Goal: Task Accomplishment & Management: Complete application form

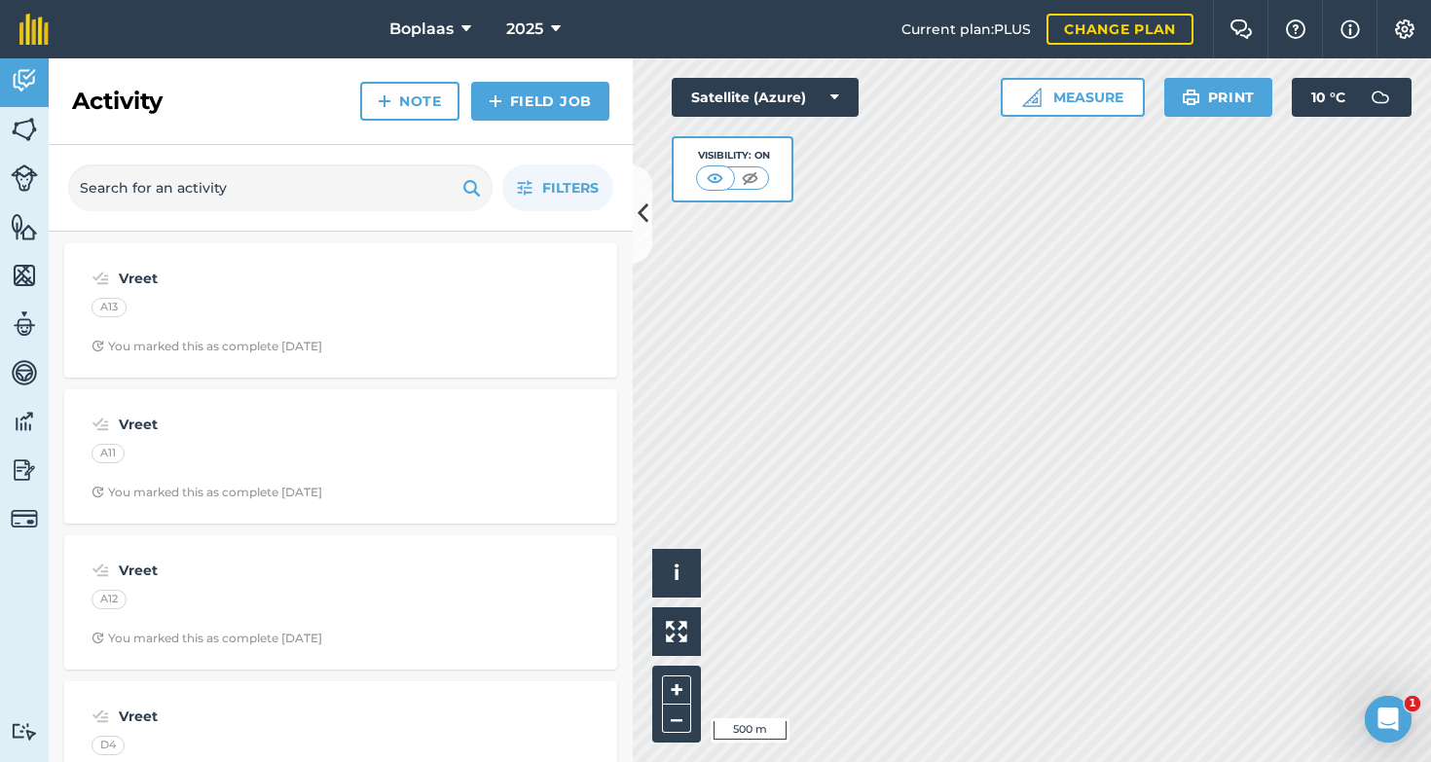
click at [561, 110] on link "Field Job" at bounding box center [540, 101] width 138 height 39
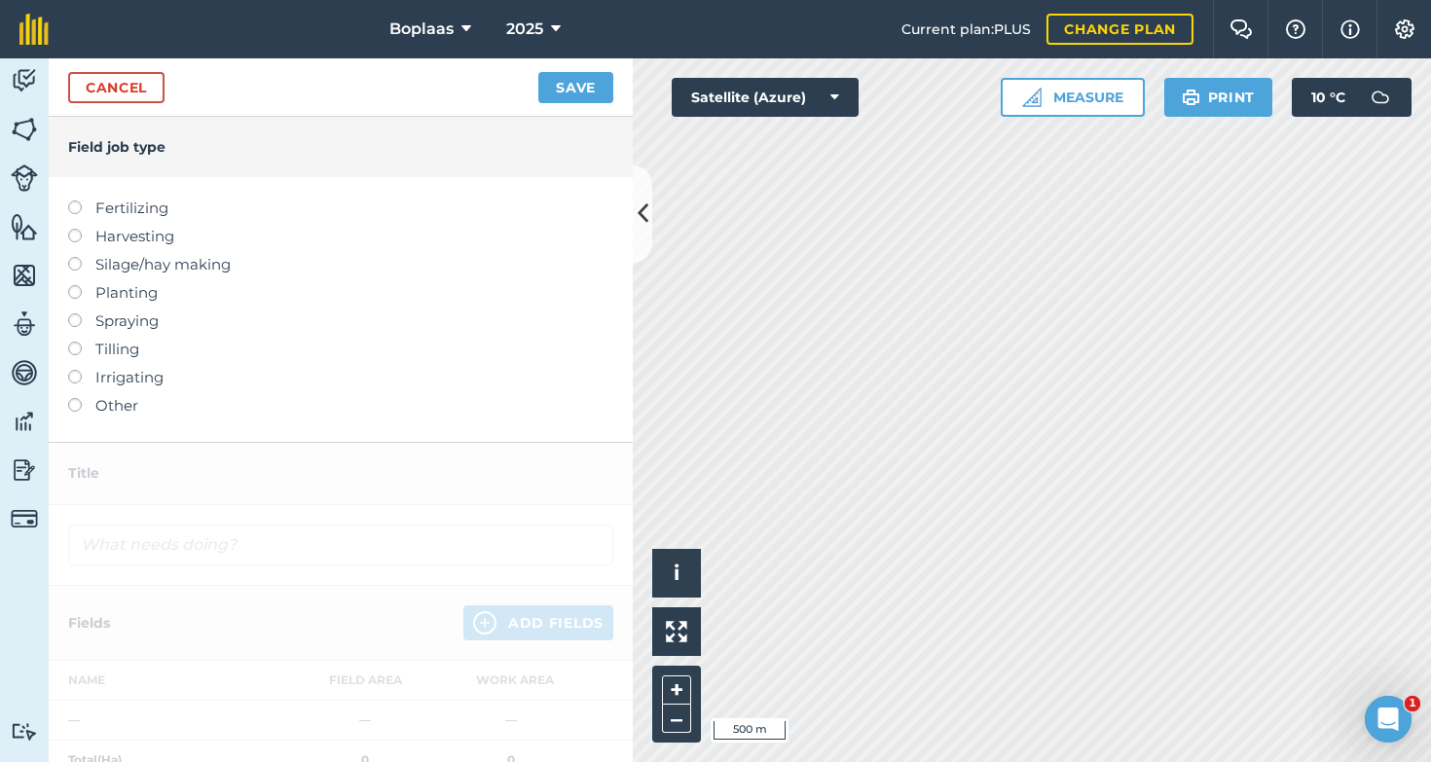
drag, startPoint x: 80, startPoint y: 207, endPoint x: 124, endPoint y: 245, distance: 58.0
click at [80, 201] on label at bounding box center [81, 201] width 27 height 0
type input "Fertilizing"
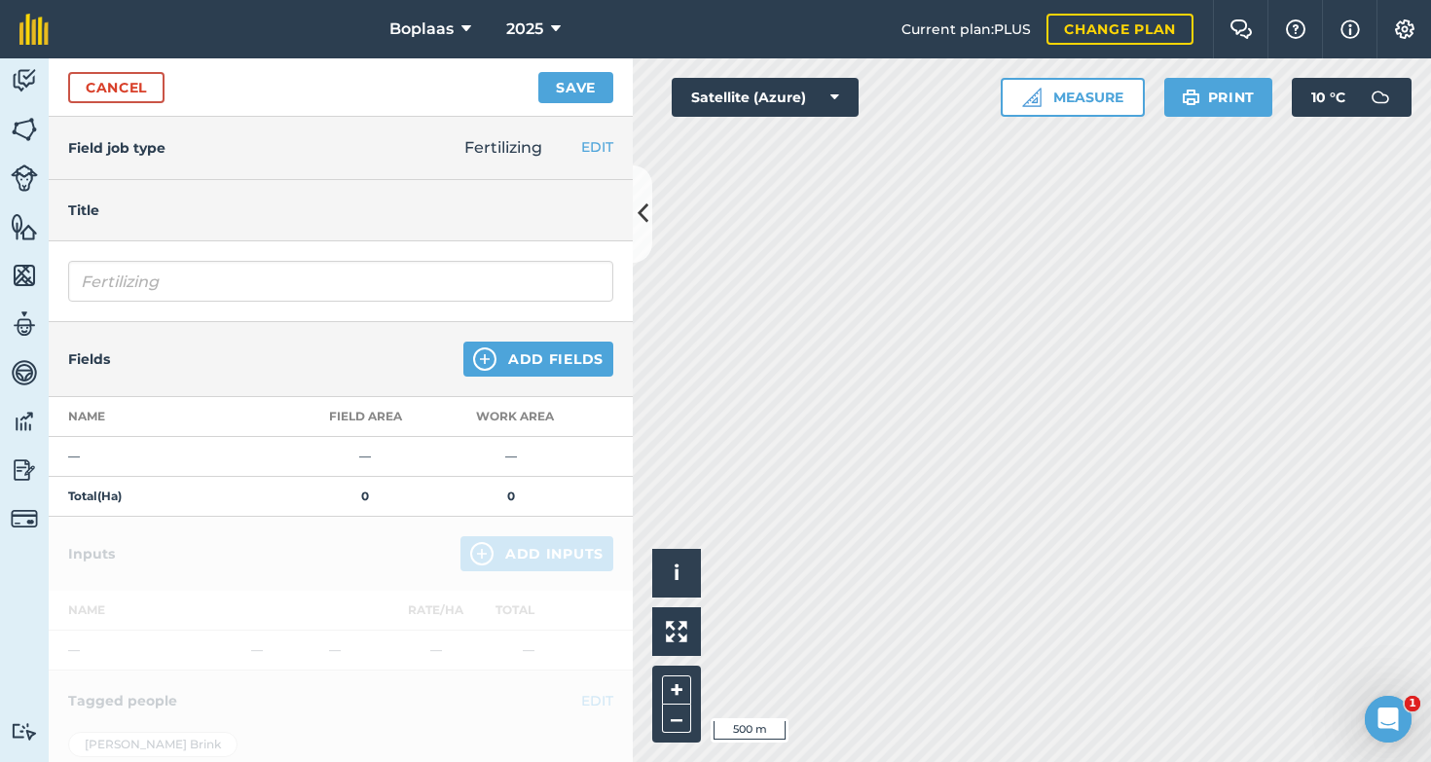
click at [577, 366] on button "Add Fields" at bounding box center [538, 359] width 150 height 35
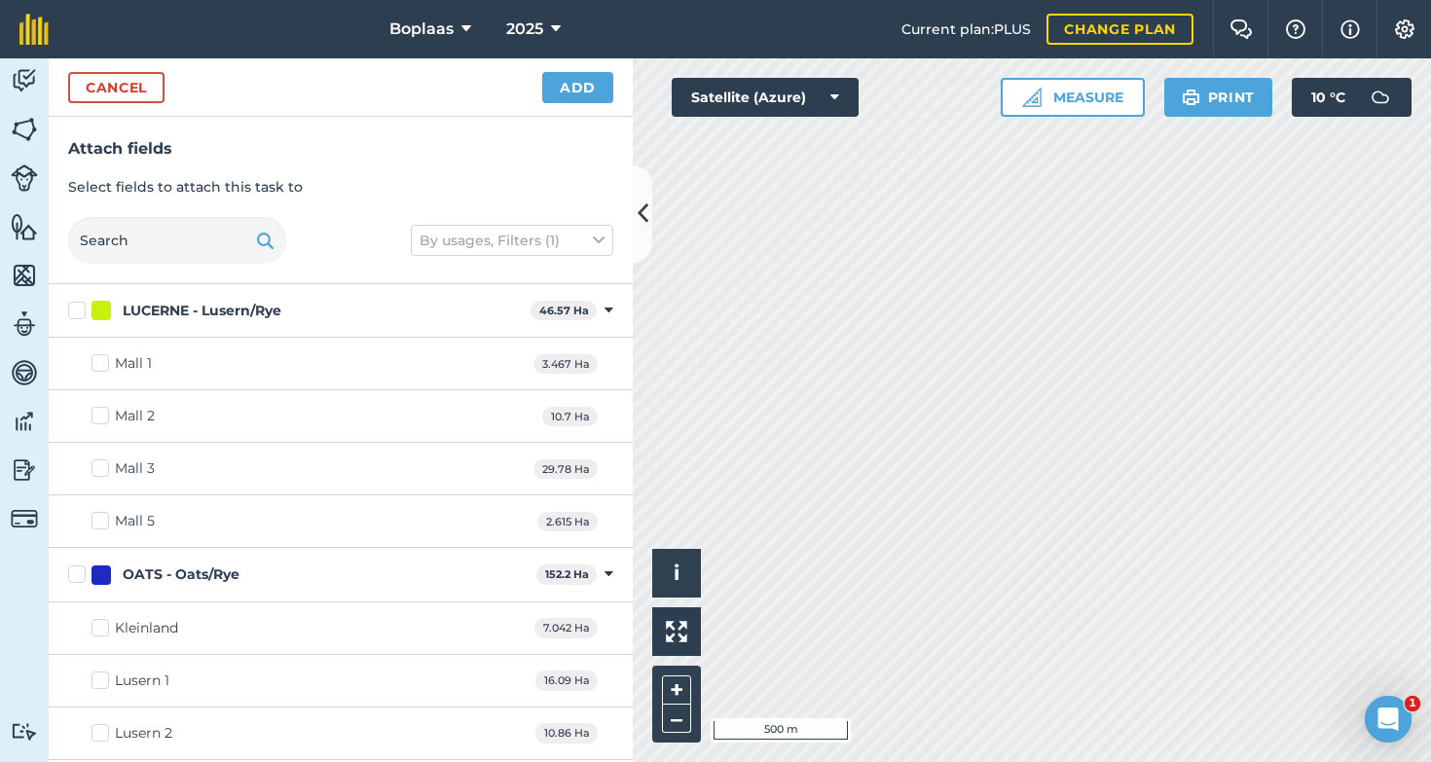
checkbox input "true"
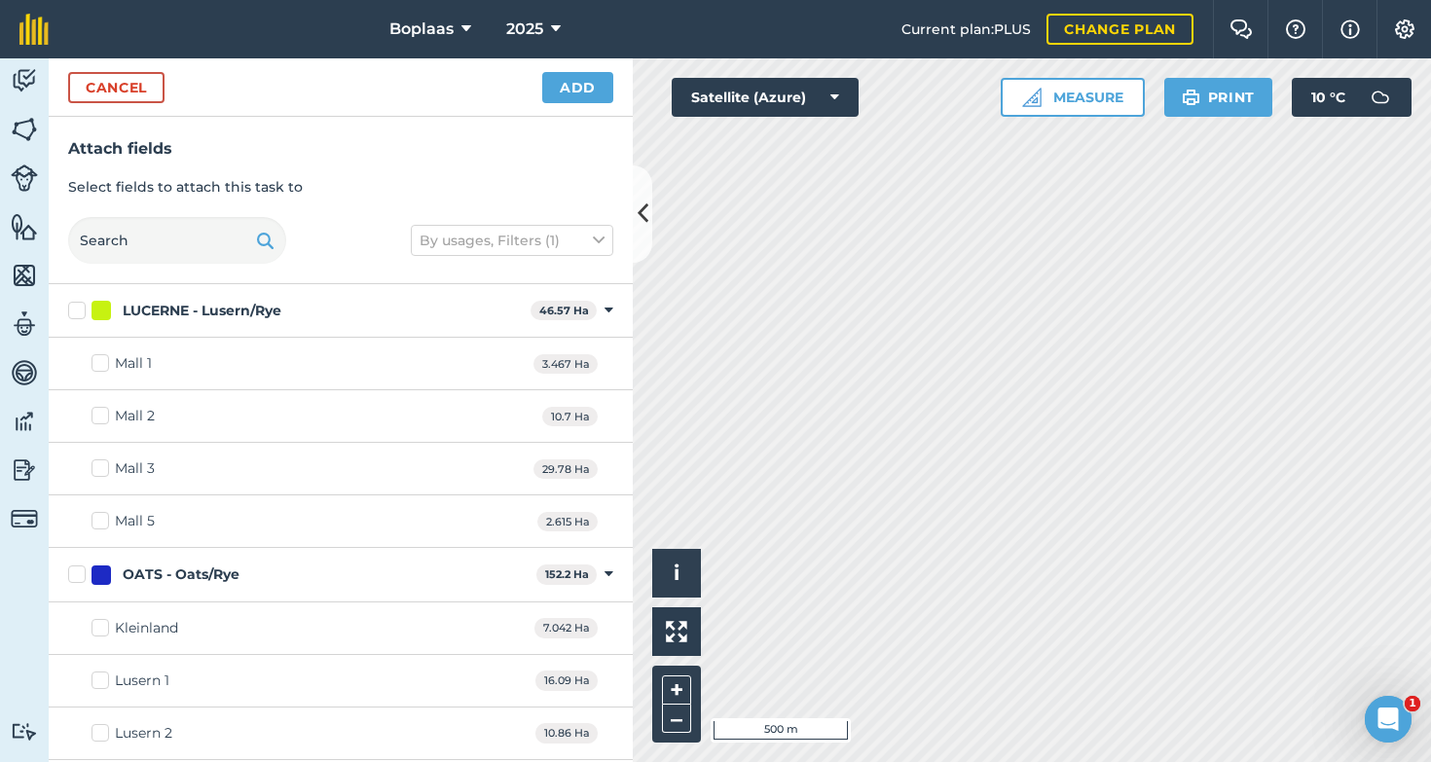
checkbox input "true"
click at [593, 89] on button "Add" at bounding box center [577, 87] width 71 height 31
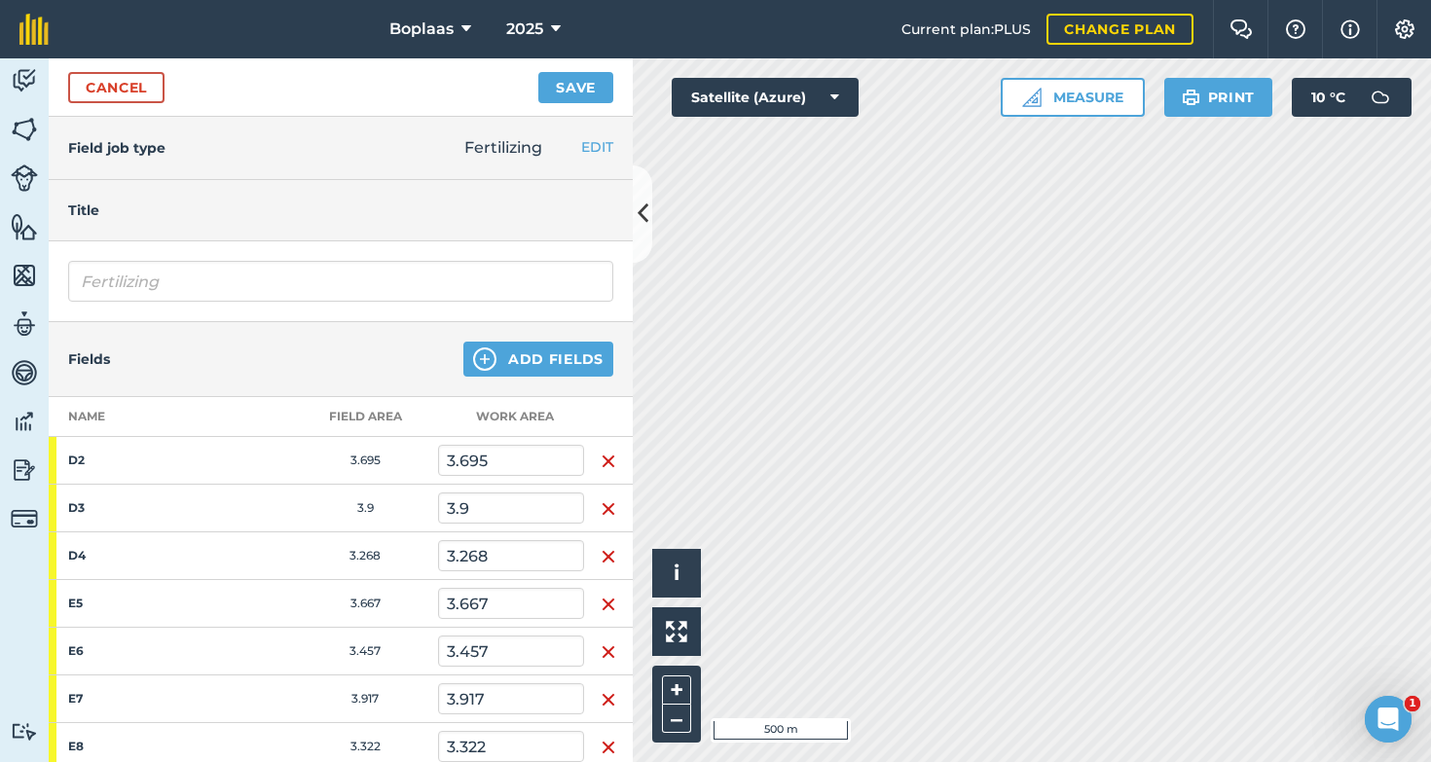
scroll to position [511, 0]
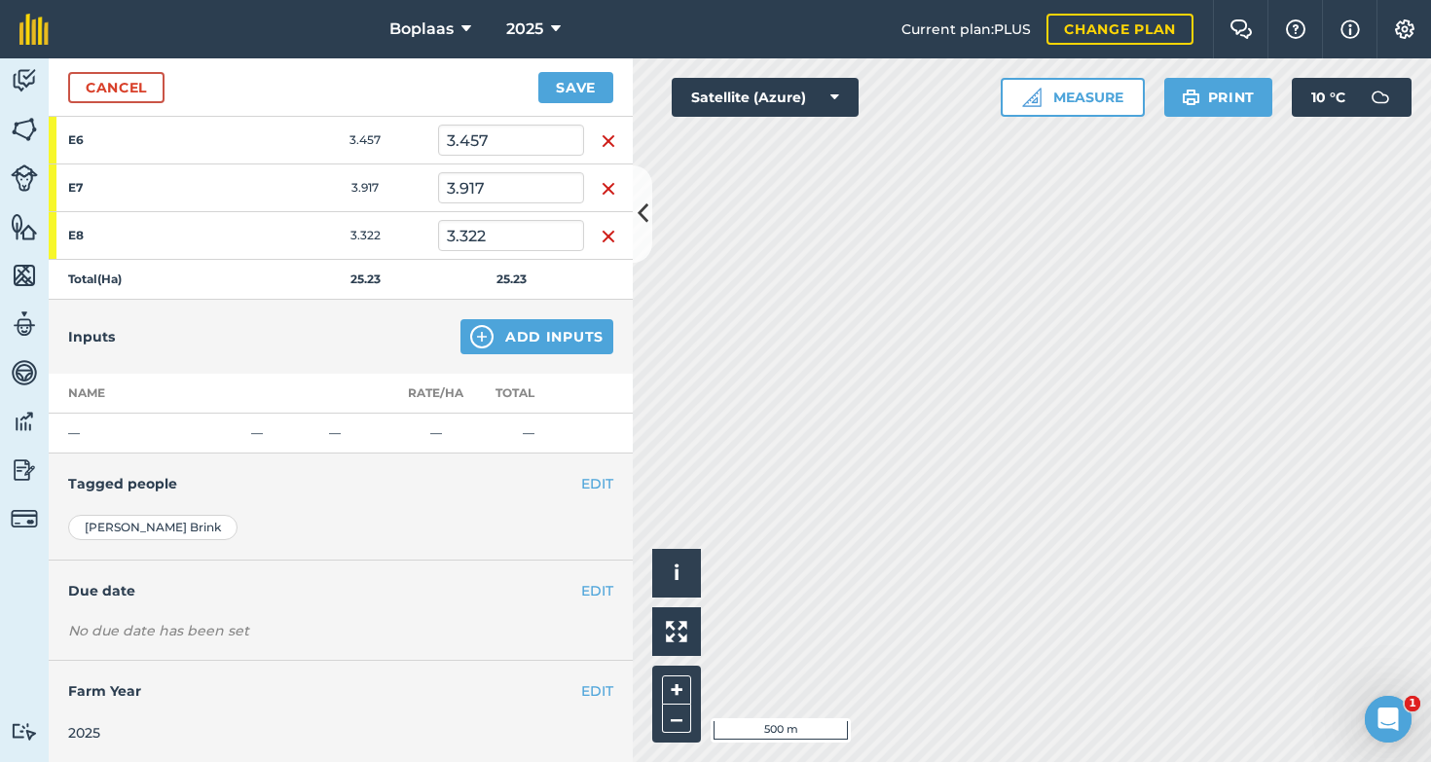
click at [556, 320] on button "Add Inputs" at bounding box center [536, 336] width 153 height 35
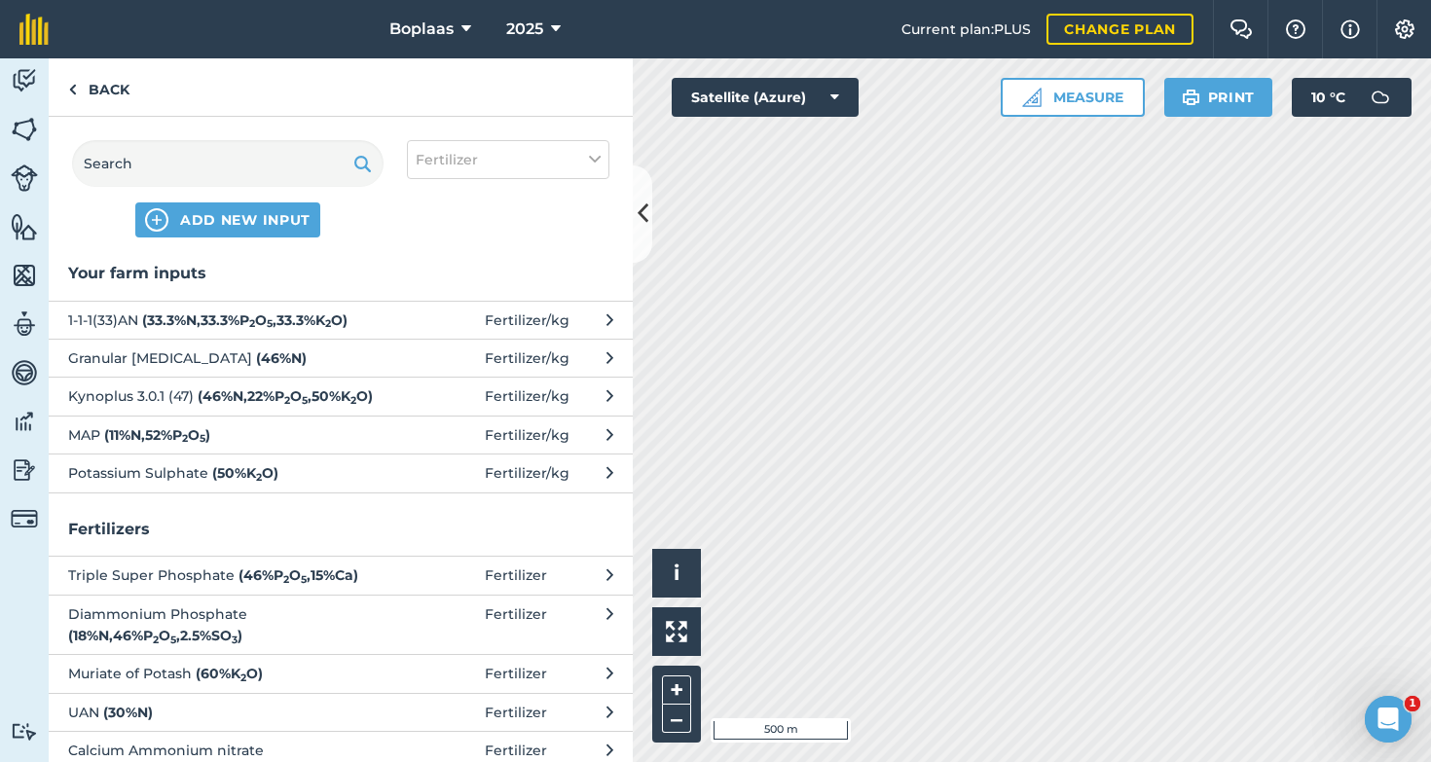
click at [111, 364] on span "Granular [MEDICAL_DATA] ( 46 % N )" at bounding box center [227, 358] width 318 height 21
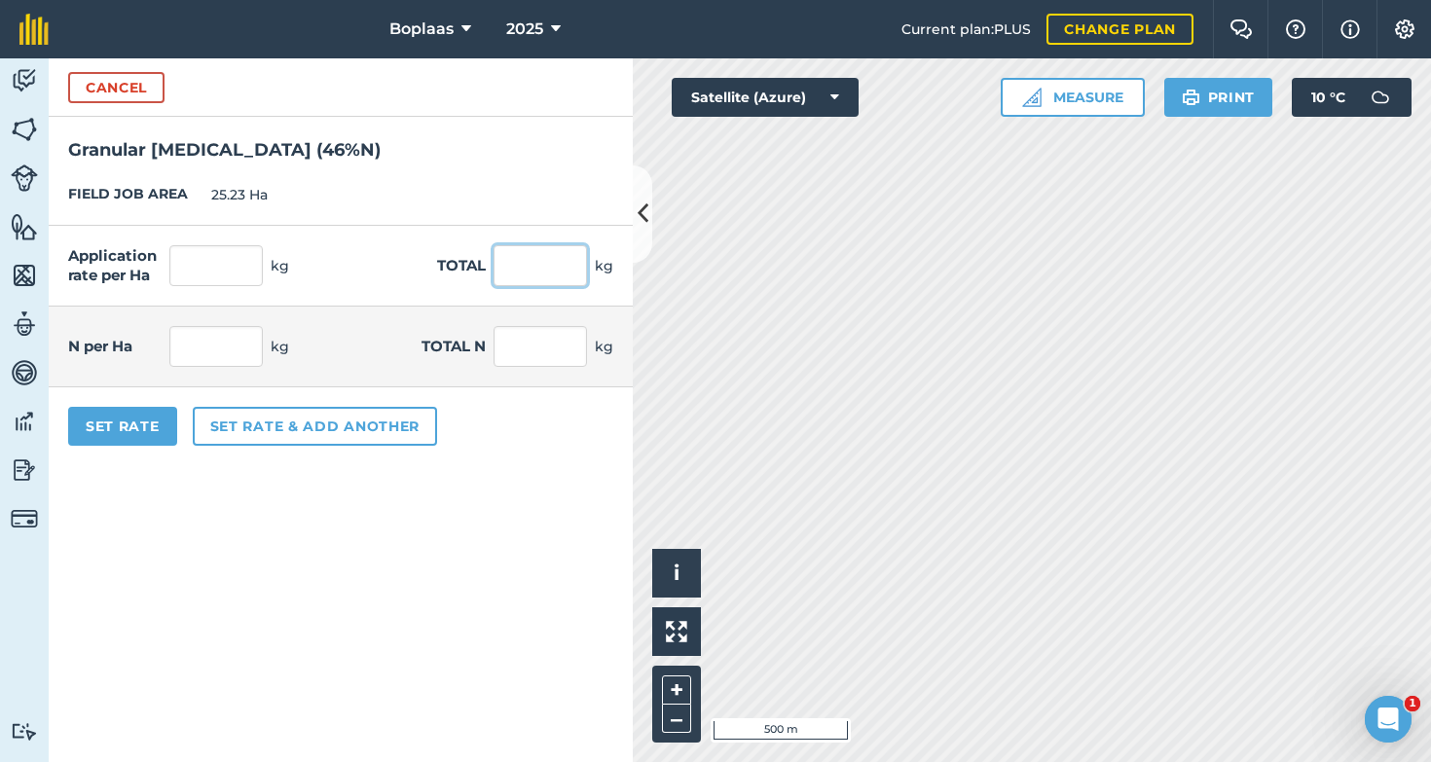
click at [533, 273] on input "text" at bounding box center [540, 265] width 93 height 41
type input "2300"
type input "91.161"
type input "2,300"
type input "41.934"
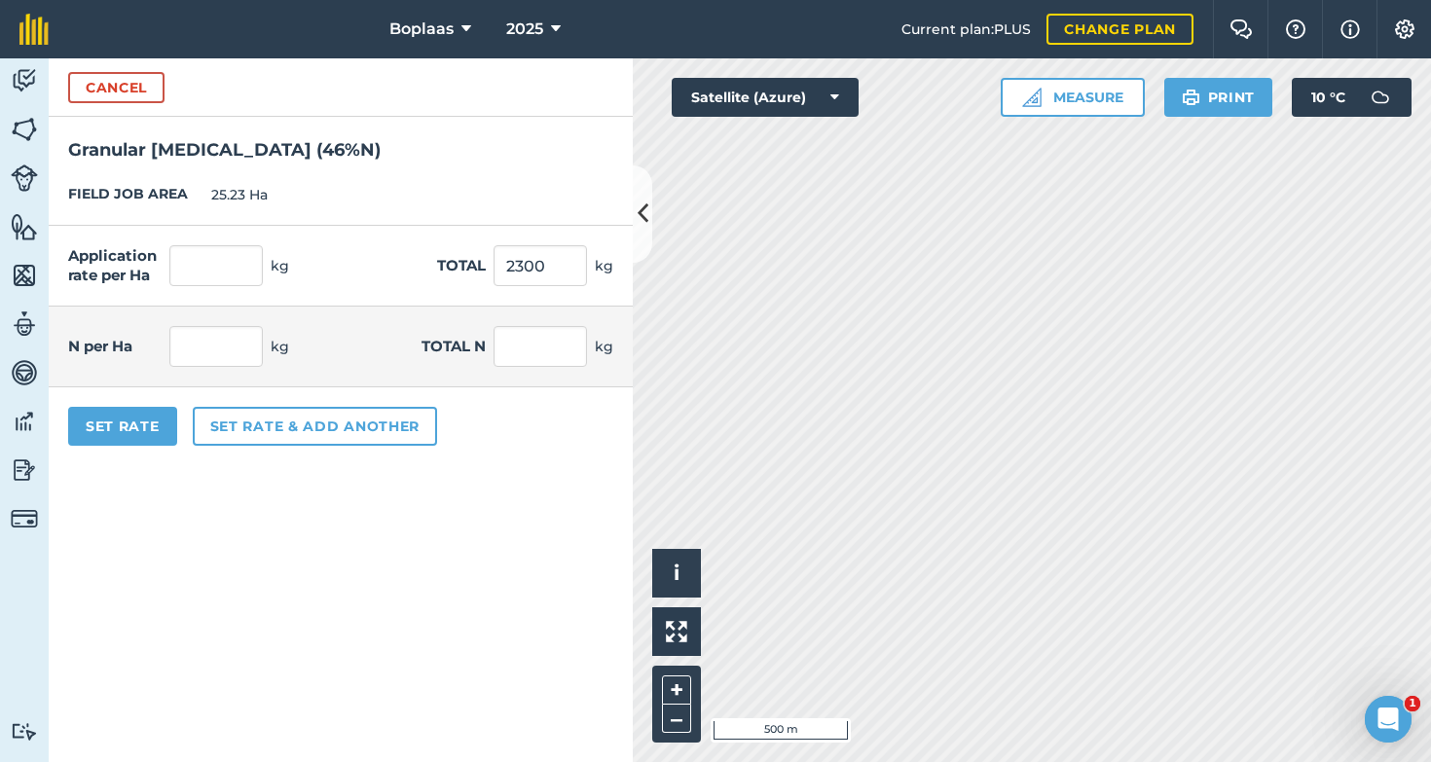
type input "1,058"
click at [470, 545] on form "Cancel Granular [MEDICAL_DATA] ( 46 % N ) FIELD JOB AREA 25.23 Ha Application r…" at bounding box center [341, 410] width 584 height 704
click at [150, 418] on button "Set Rate" at bounding box center [122, 426] width 109 height 39
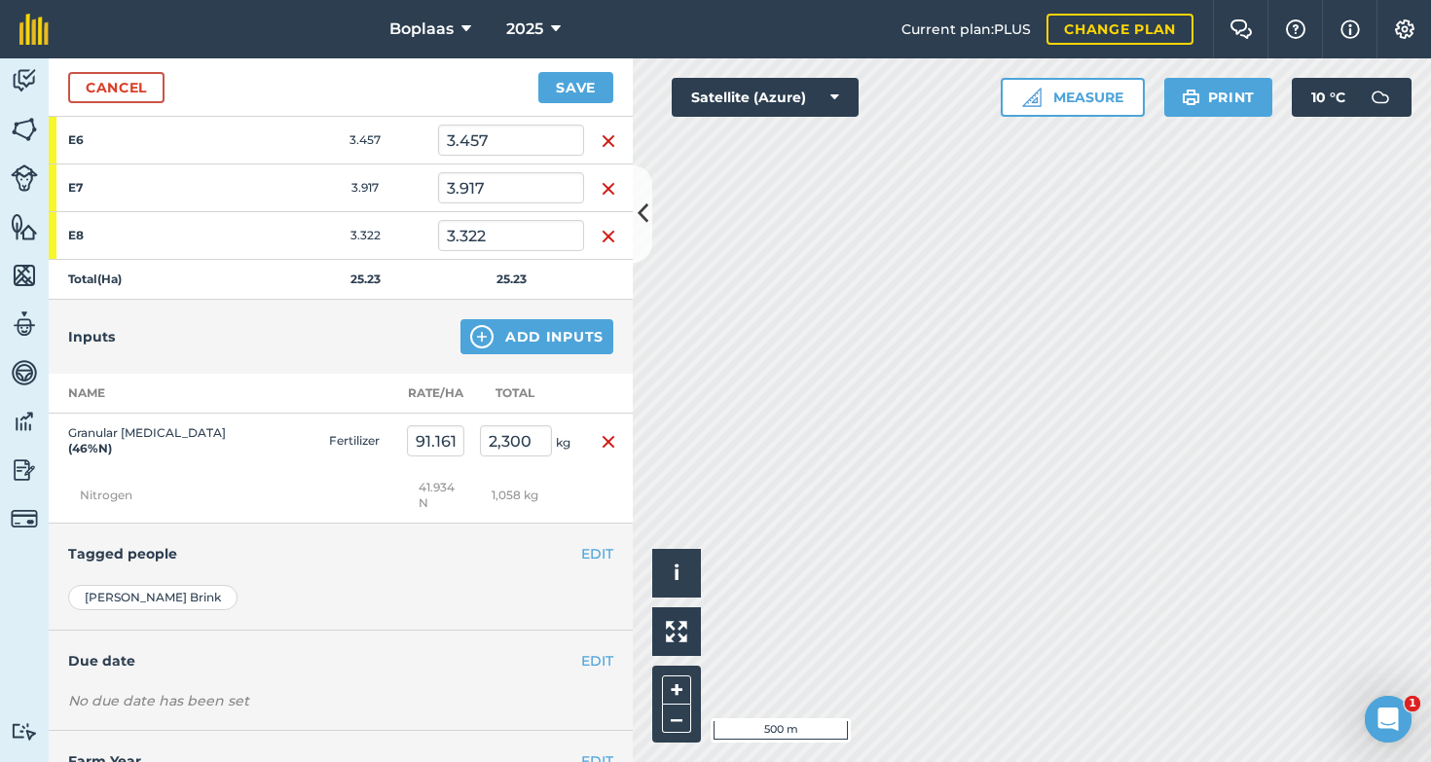
click at [566, 93] on button "Save" at bounding box center [575, 87] width 75 height 31
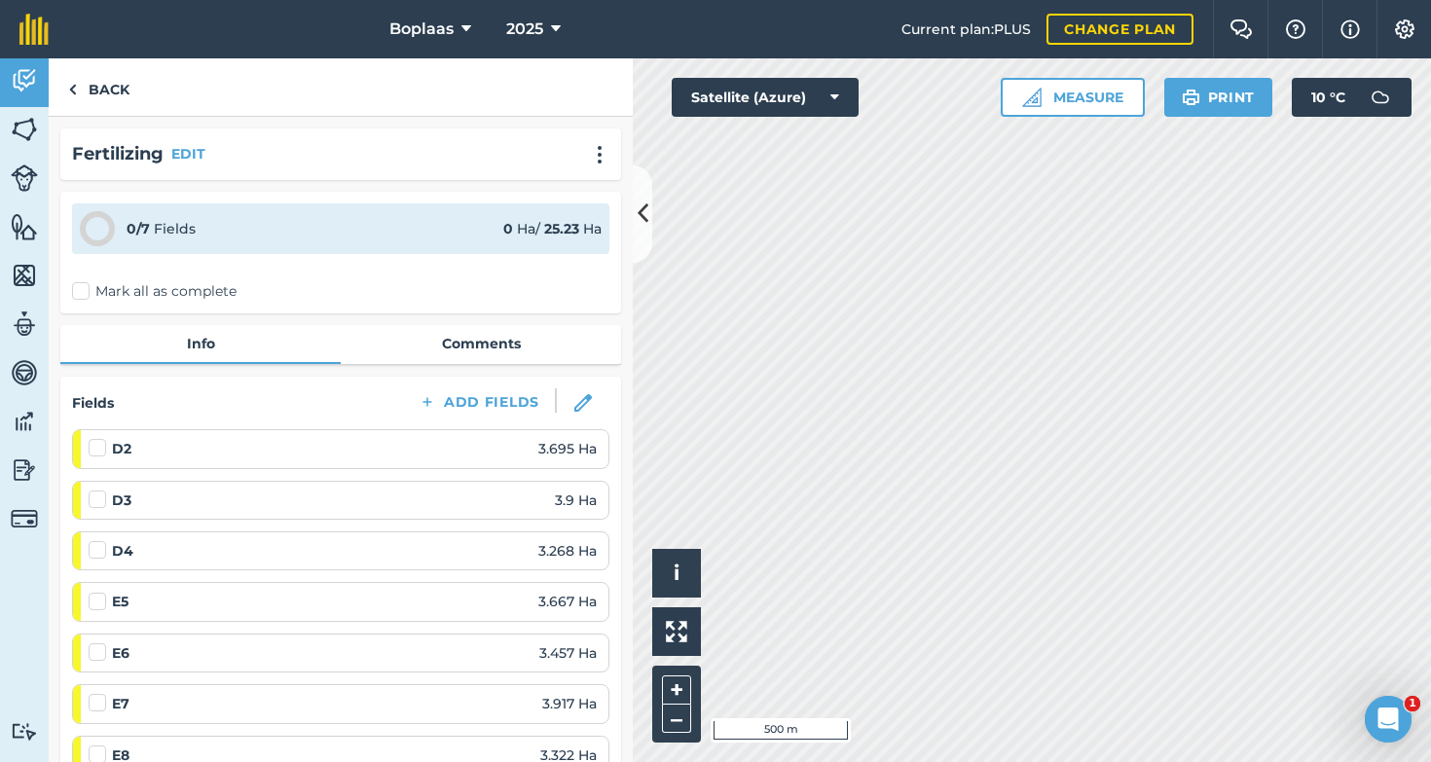
click at [78, 295] on label "Mark all as complete" at bounding box center [154, 291] width 165 height 20
click at [78, 294] on input "Mark all as complete" at bounding box center [78, 287] width 13 height 13
checkbox input "false"
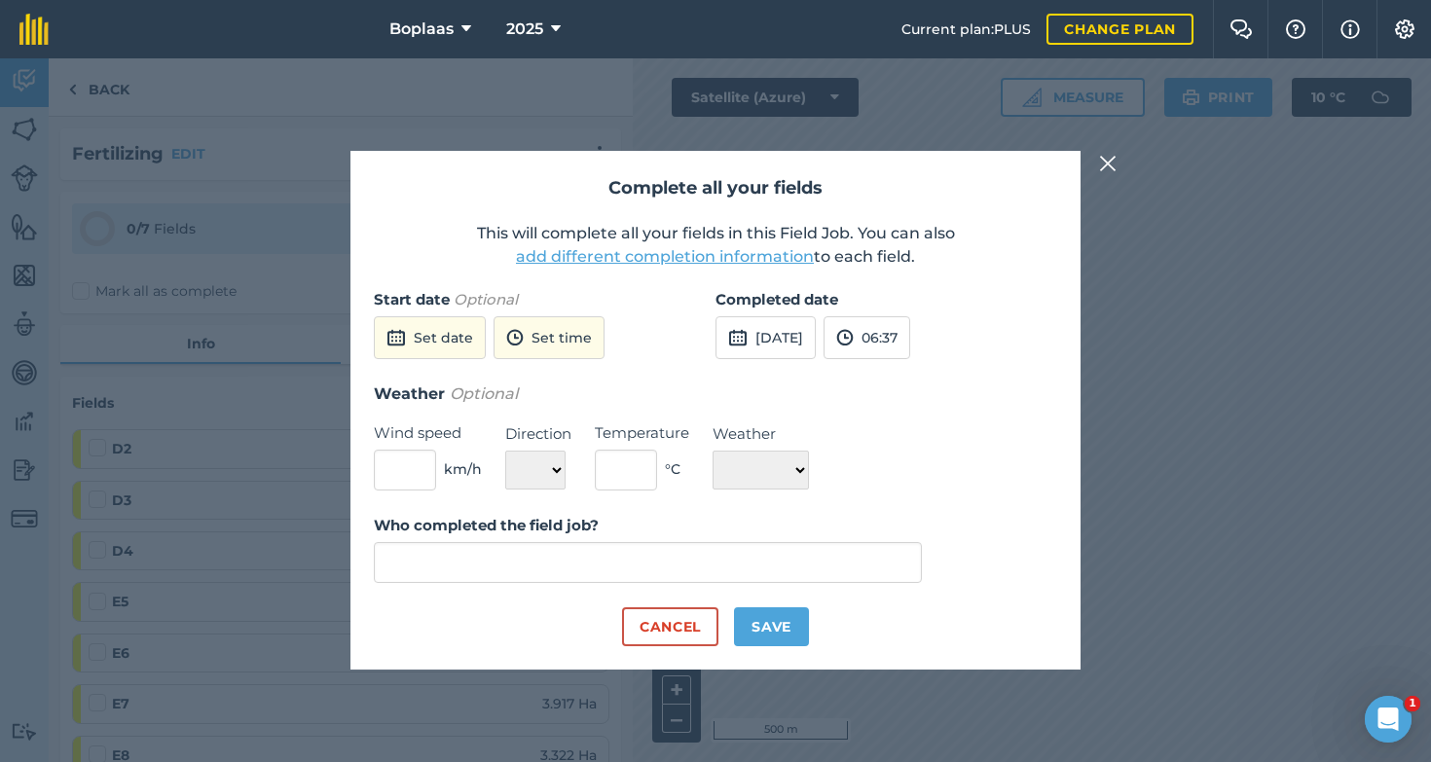
type input "[PERSON_NAME]"
click at [784, 344] on button "[DATE]" at bounding box center [766, 337] width 100 height 43
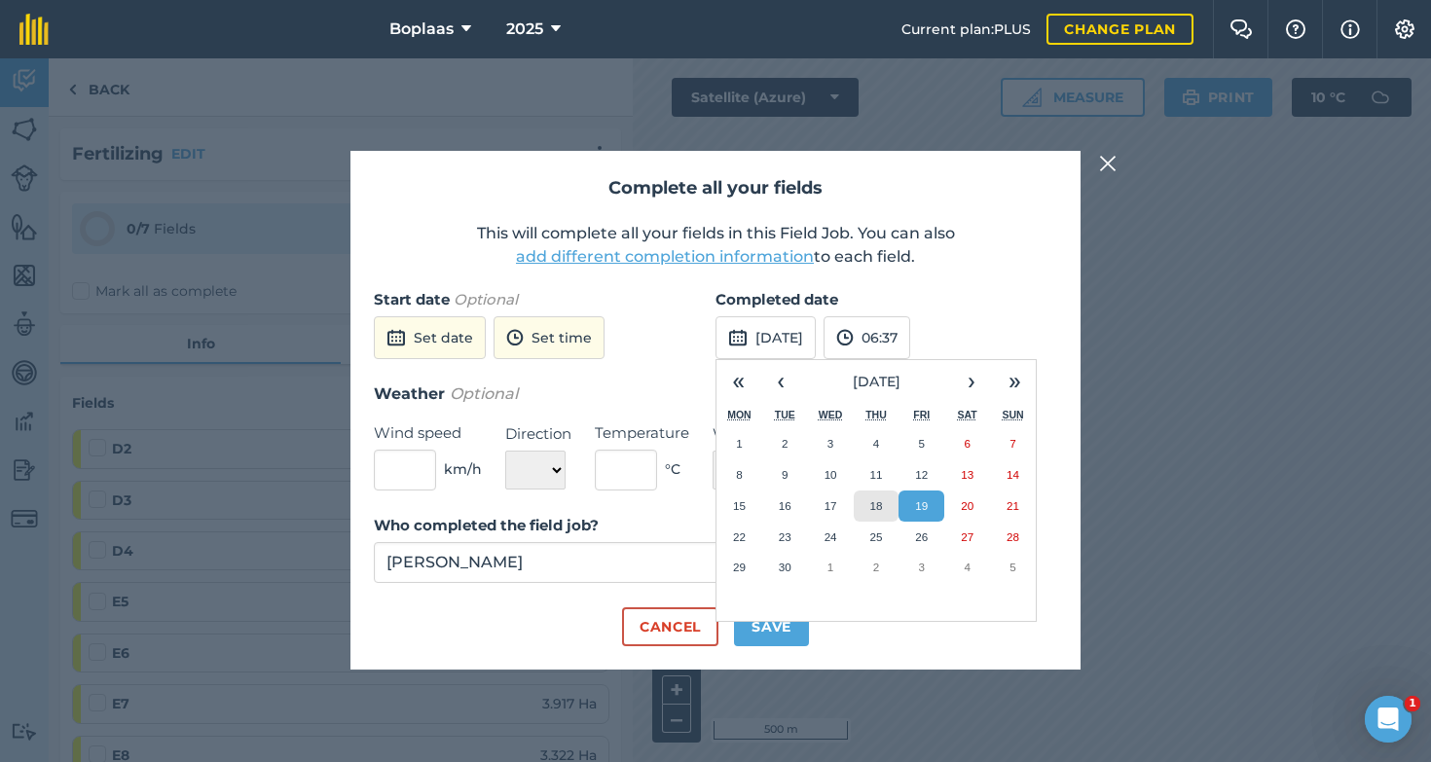
click at [881, 516] on button "18" at bounding box center [877, 506] width 46 height 31
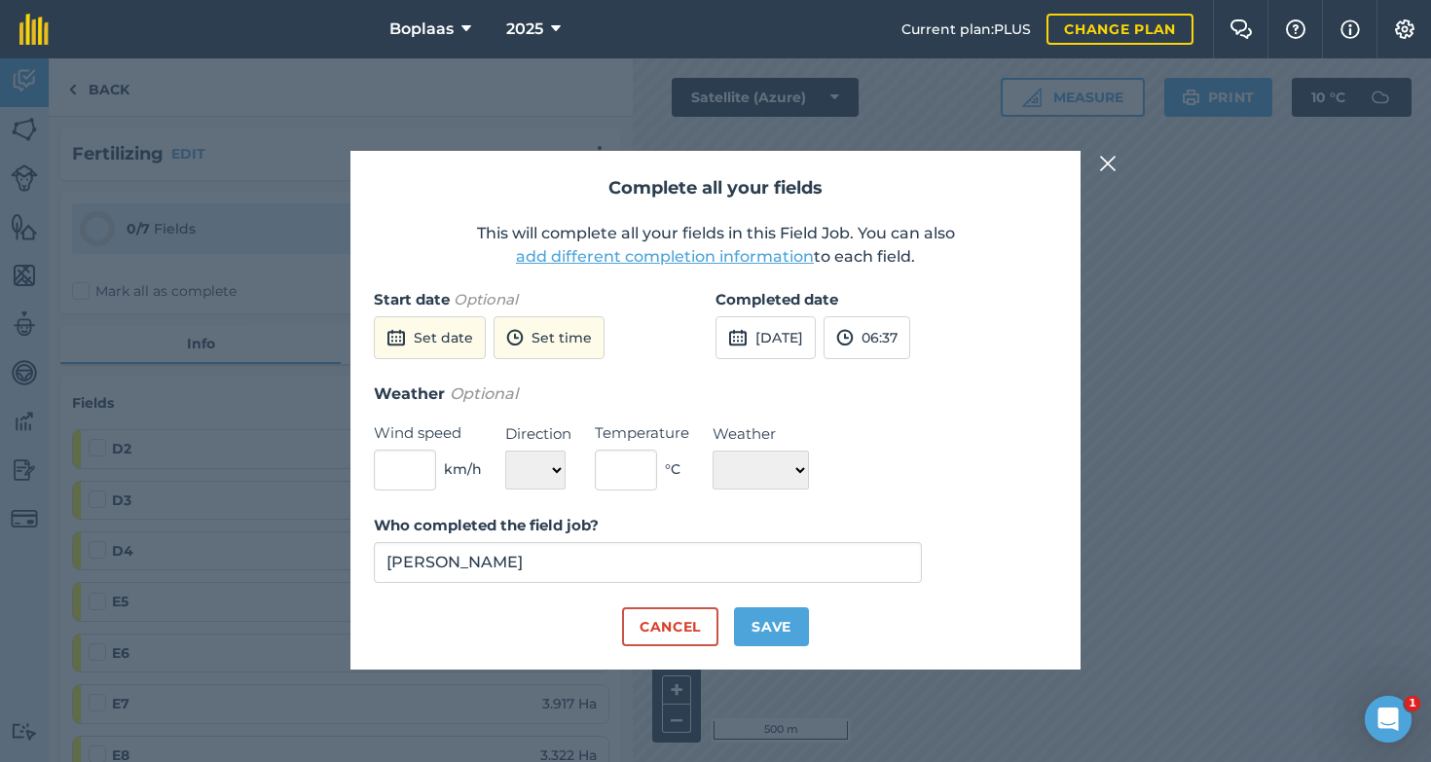
click at [756, 618] on button "Save" at bounding box center [771, 626] width 75 height 39
checkbox input "true"
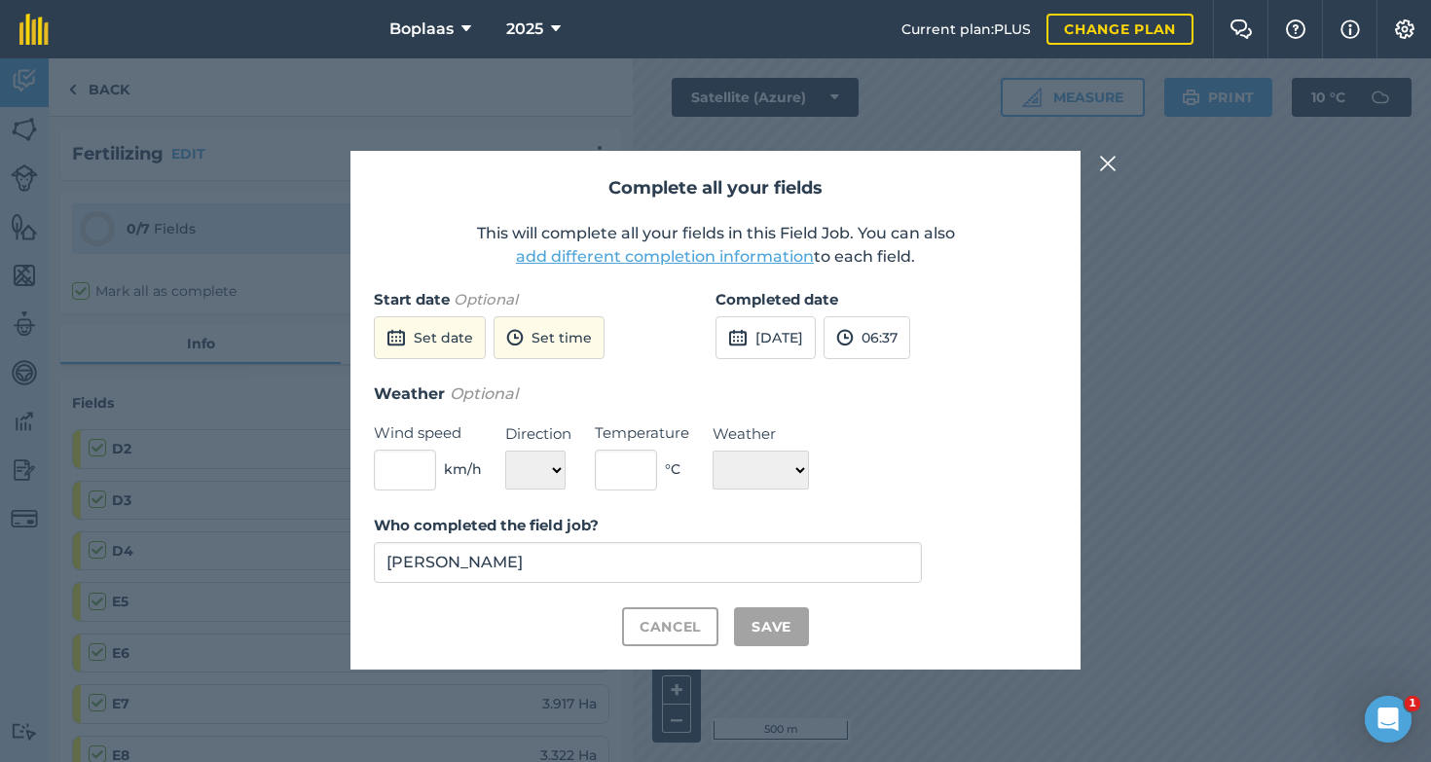
checkbox input "true"
